Goal: Book appointment/travel/reservation

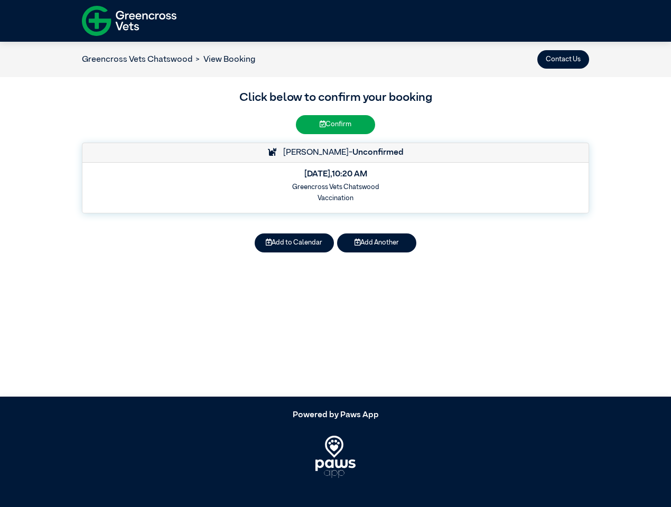
click at [563, 59] on button "Contact Us" at bounding box center [564, 59] width 52 height 19
click at [294, 243] on button "Add to Calendar" at bounding box center [294, 243] width 79 height 19
click at [377, 243] on button "Add Another" at bounding box center [376, 243] width 79 height 19
